Goal: Task Accomplishment & Management: Use online tool/utility

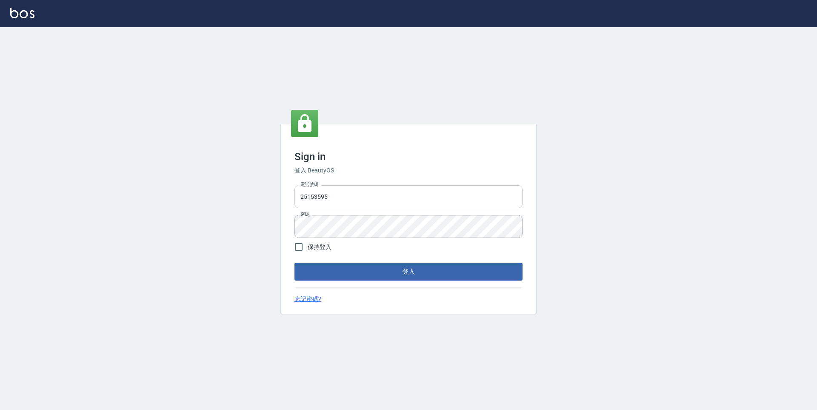
click at [373, 189] on input "25153595" at bounding box center [408, 196] width 228 height 23
click at [374, 188] on input "25153595" at bounding box center [408, 196] width 228 height 23
click at [365, 194] on input "25153595" at bounding box center [408, 196] width 228 height 23
type input "2"
type input "0930889212"
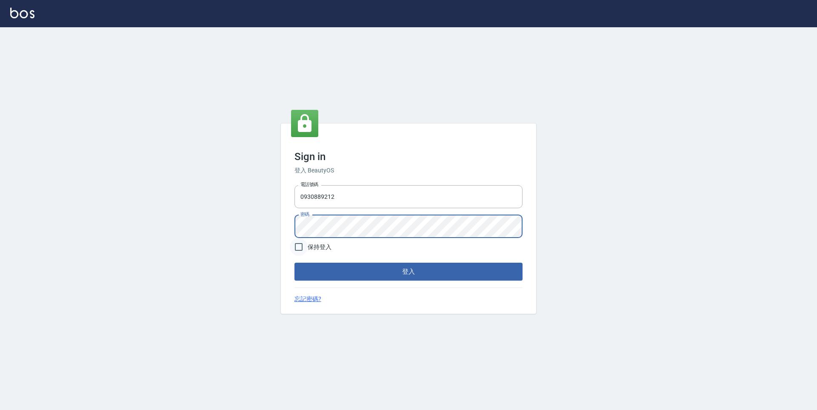
click at [298, 246] on input "保持登入" at bounding box center [299, 247] width 18 height 18
checkbox input "true"
click at [294, 262] on button "登入" at bounding box center [408, 271] width 228 height 18
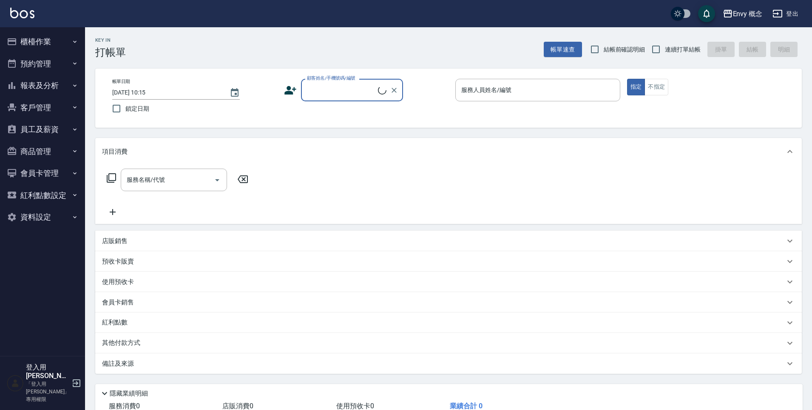
click at [37, 41] on button "櫃檯作業" at bounding box center [42, 42] width 78 height 22
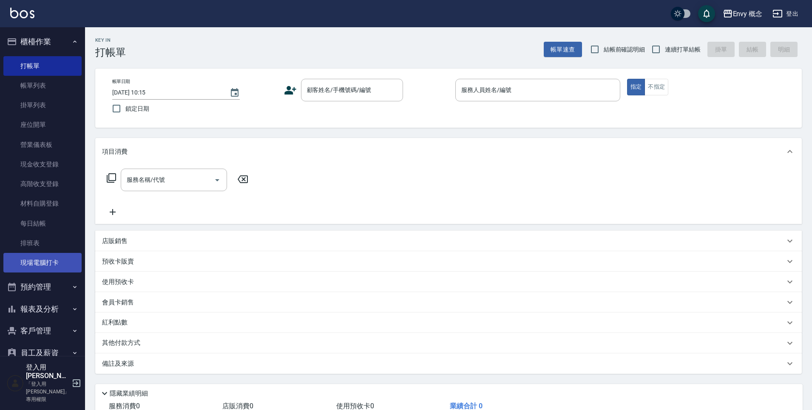
click at [40, 261] on link "現場電腦打卡" at bounding box center [42, 263] width 78 height 20
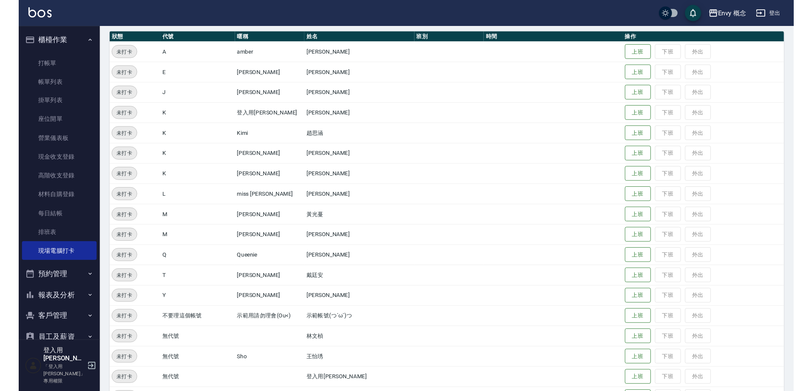
scroll to position [142, 0]
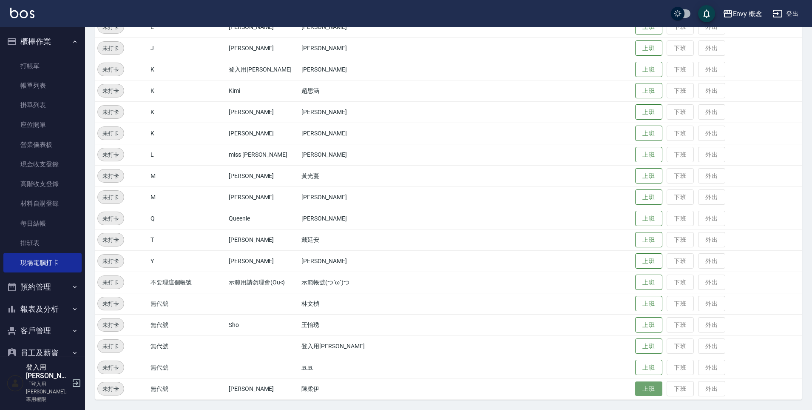
click at [642, 391] on button "上班" at bounding box center [648, 388] width 27 height 15
